Goal: Browse casually

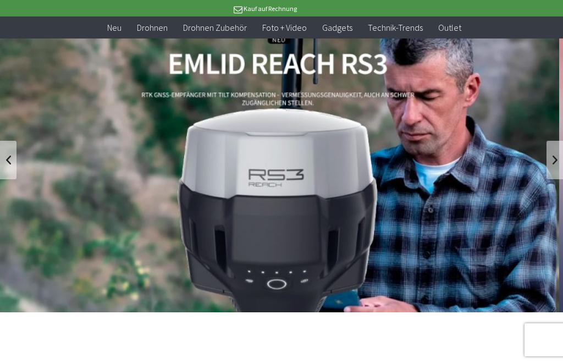
scroll to position [69, 0]
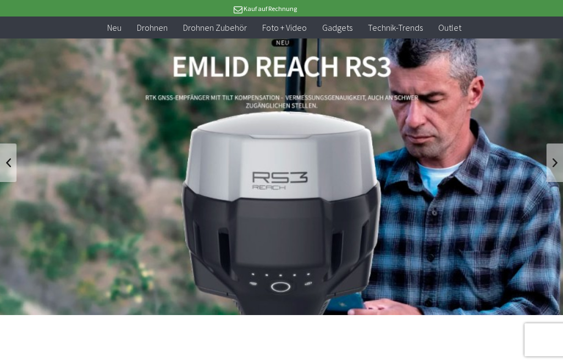
click at [313, 176] on link "REACH RS3 von Emlid - GNSS-Empfänger mit Neigungssensor" at bounding box center [281, 162] width 563 height 305
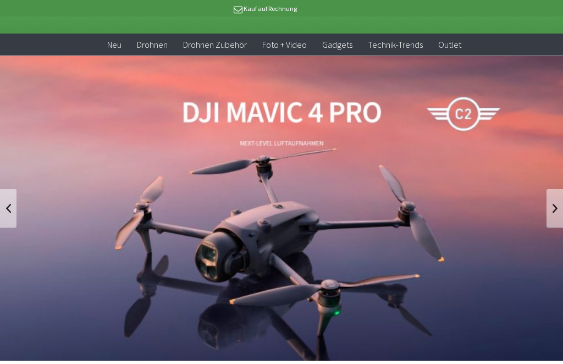
scroll to position [47, 0]
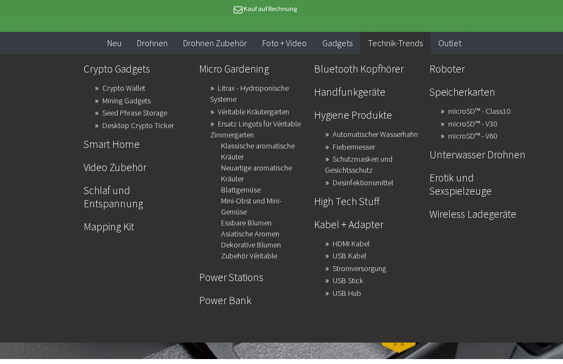
click at [163, 198] on link "Schlaf und Entspannung" at bounding box center [137, 197] width 106 height 32
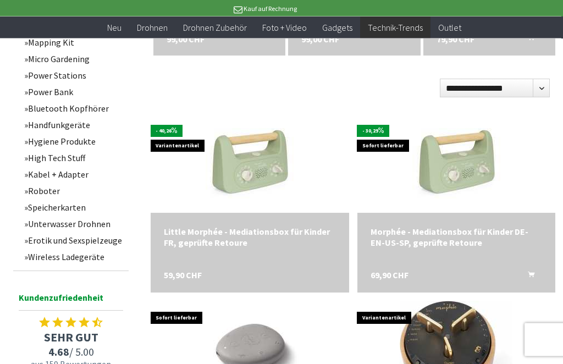
scroll to position [471, 0]
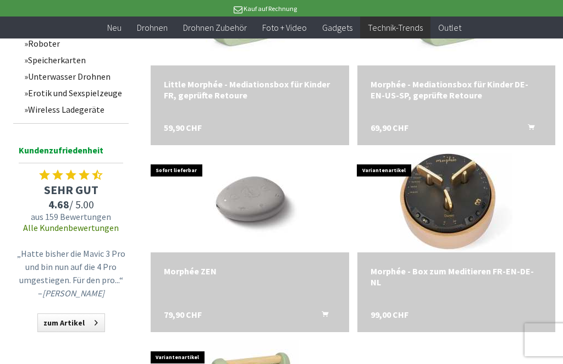
click at [95, 81] on link "Unterwasser Drohnen" at bounding box center [74, 76] width 110 height 16
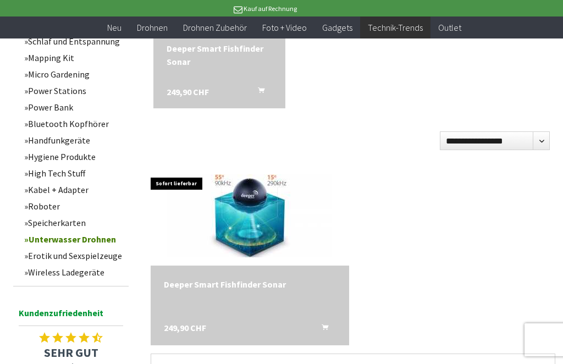
scroll to position [477, 0]
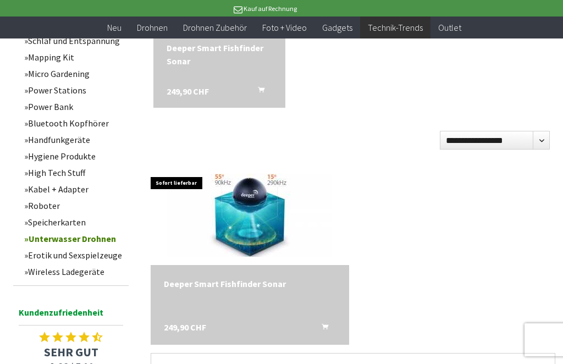
click at [98, 263] on link "Erotik und Sexspielzeuge" at bounding box center [74, 255] width 110 height 16
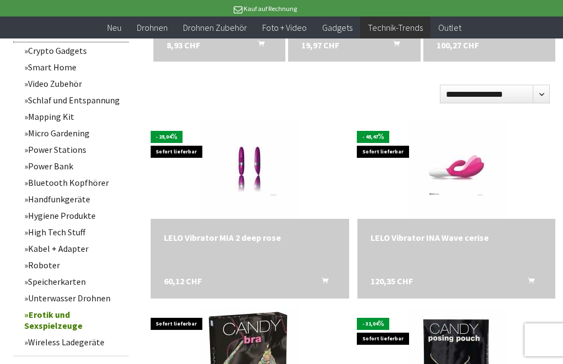
scroll to position [521, 0]
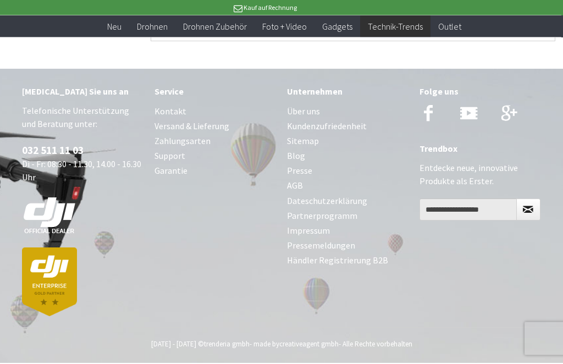
scroll to position [1988, 0]
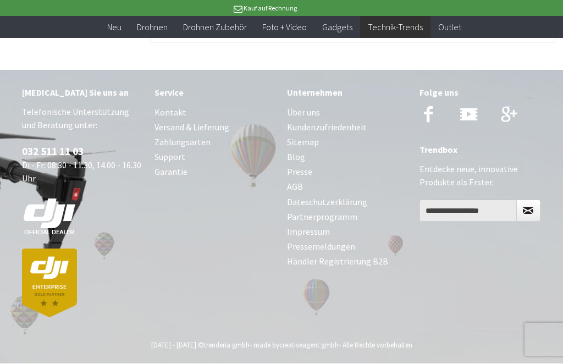
click at [310, 106] on link "Über uns" at bounding box center [347, 112] width 121 height 15
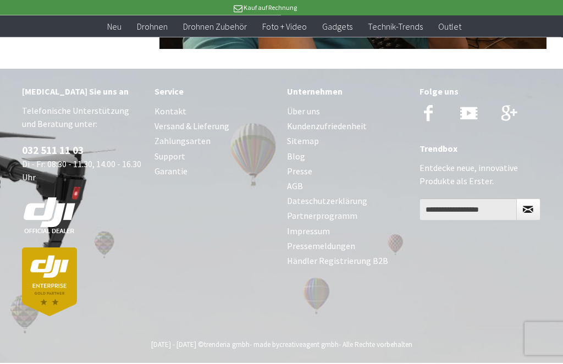
scroll to position [1741, 0]
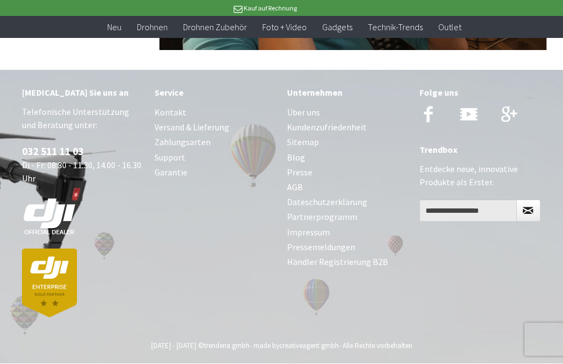
click at [348, 125] on link "Kundenzufriedenheit" at bounding box center [347, 127] width 121 height 15
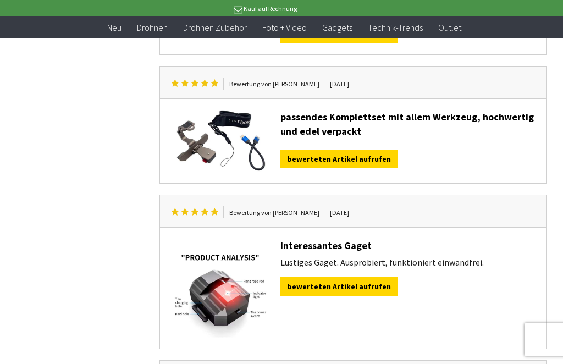
scroll to position [382, 0]
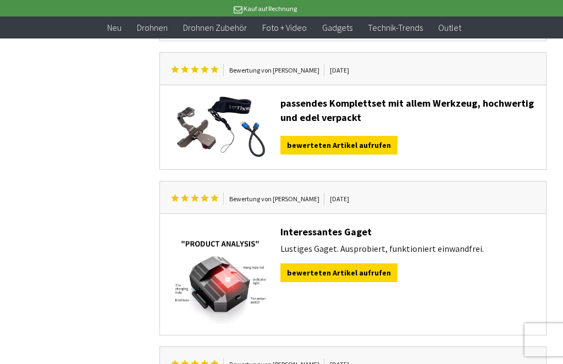
click at [375, 263] on link "bewerteten Artikel aufrufen" at bounding box center [338, 272] width 117 height 19
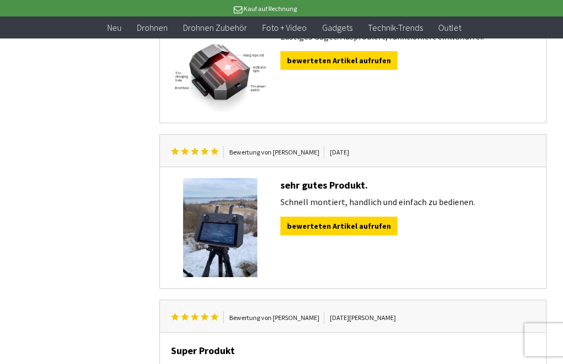
scroll to position [600, 0]
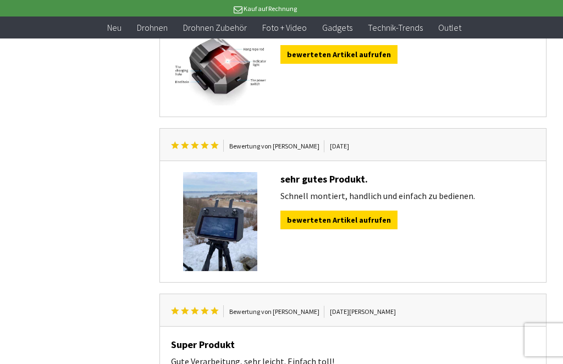
click at [362, 210] on link "bewerteten Artikel aufrufen" at bounding box center [338, 219] width 117 height 19
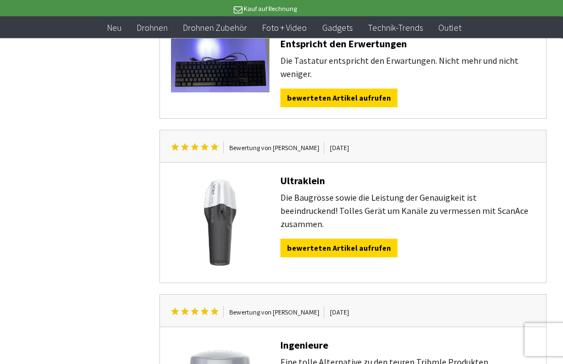
scroll to position [1499, 0]
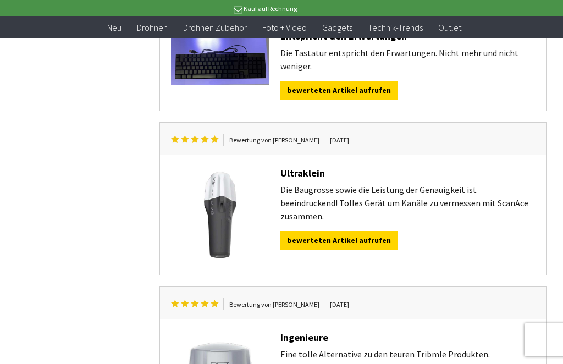
click at [358, 231] on link "bewerteten Artikel aufrufen" at bounding box center [338, 240] width 117 height 19
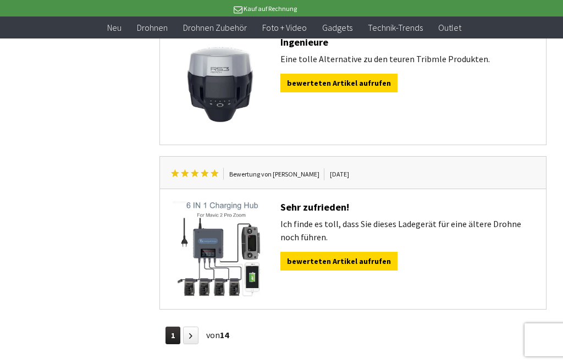
scroll to position [1807, 0]
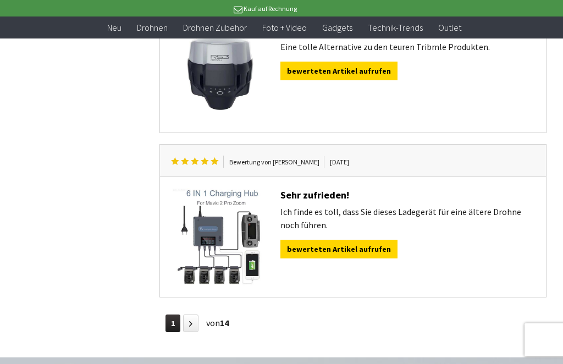
click at [358, 240] on link "bewerteten Artikel aufrufen" at bounding box center [338, 249] width 117 height 19
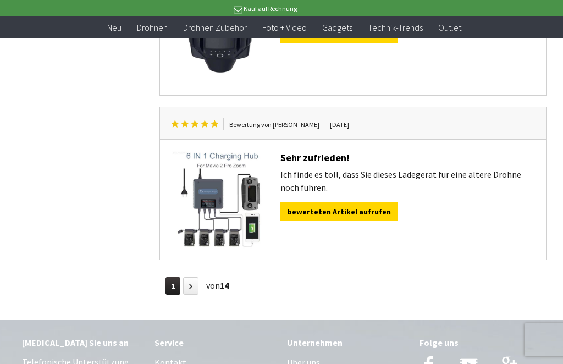
scroll to position [1846, 0]
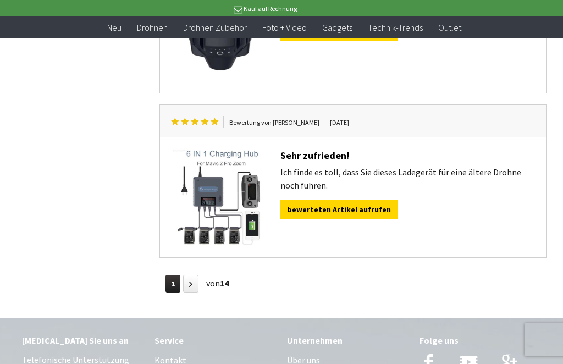
click at [193, 275] on link at bounding box center [190, 284] width 15 height 18
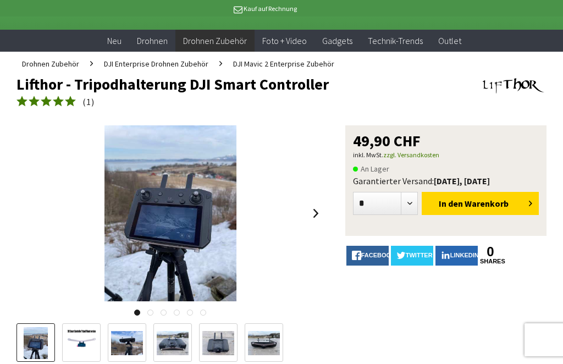
scroll to position [54, 0]
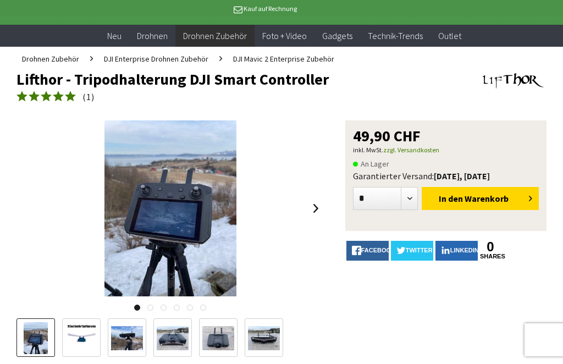
click at [188, 224] on img at bounding box center [170, 208] width 132 height 176
click at [553, 17] on div at bounding box center [281, 182] width 563 height 364
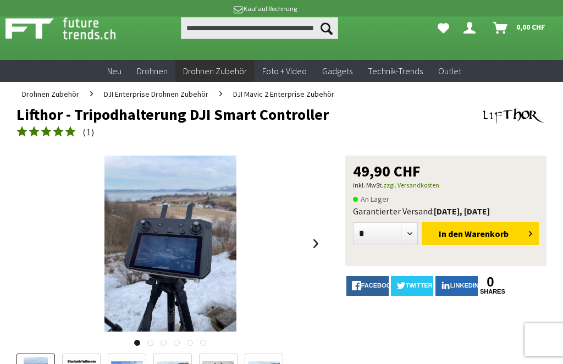
scroll to position [0, 0]
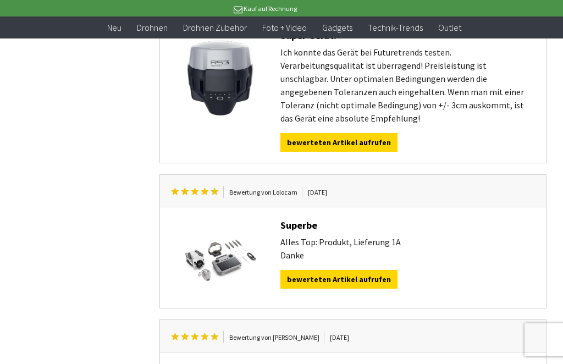
scroll to position [1135, 0]
